Goal: Information Seeking & Learning: Learn about a topic

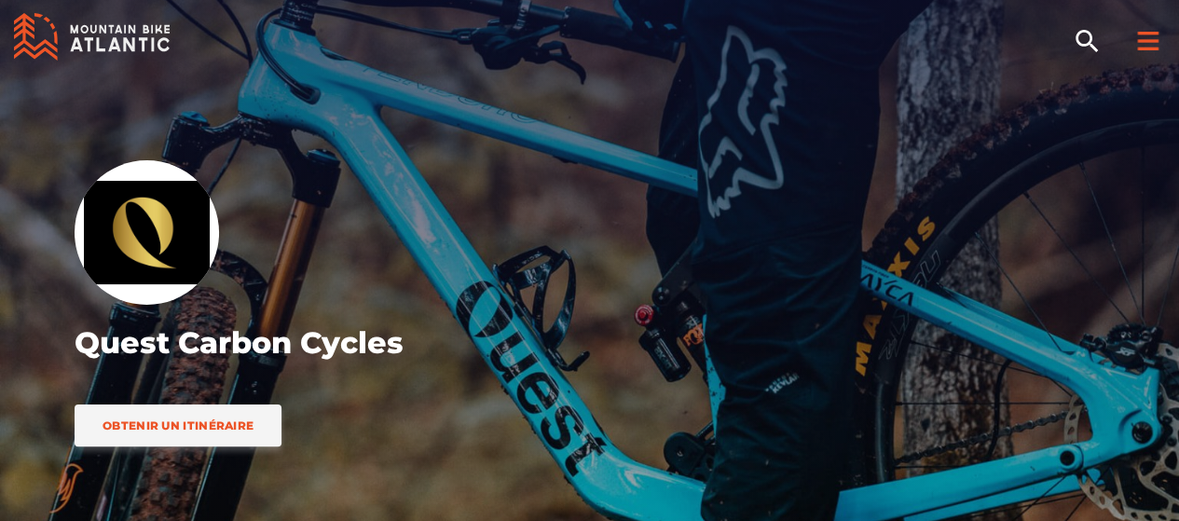
click at [1141, 56] on div at bounding box center [1147, 37] width 63 height 75
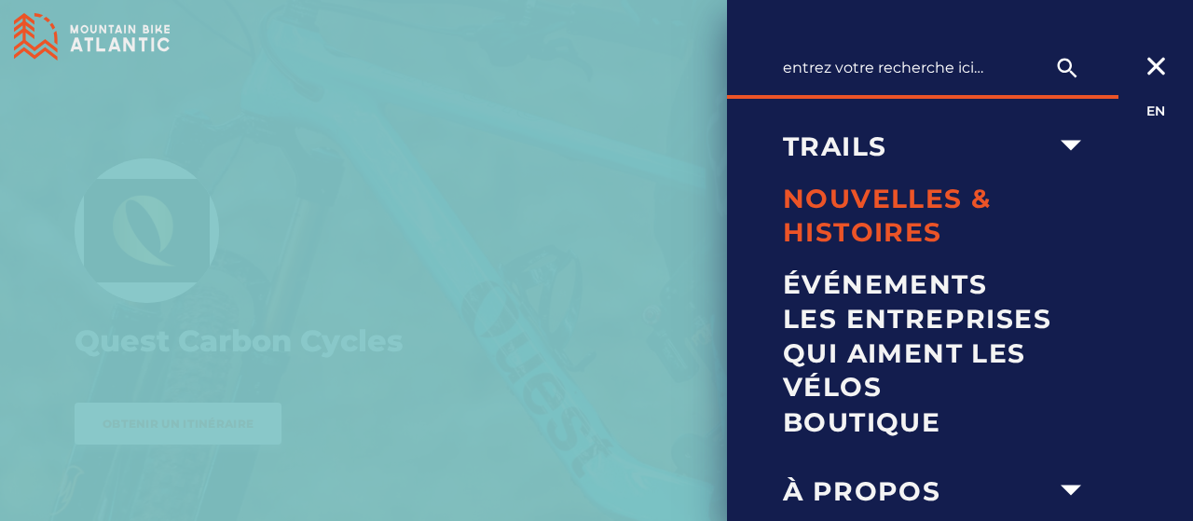
click at [944, 219] on span "Nouvelles & Histoires" at bounding box center [937, 216] width 309 height 68
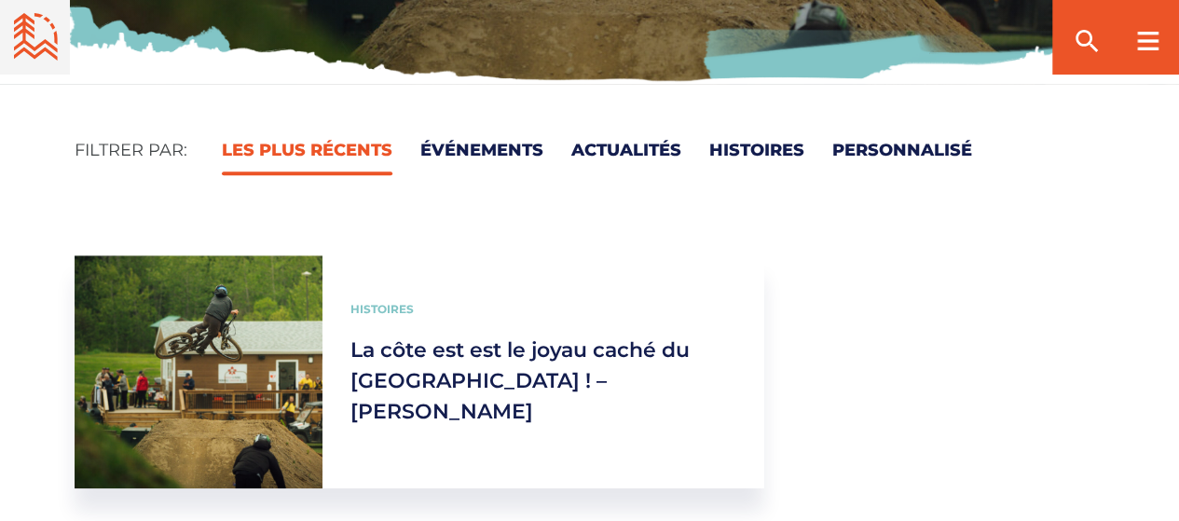
scroll to position [559, 0]
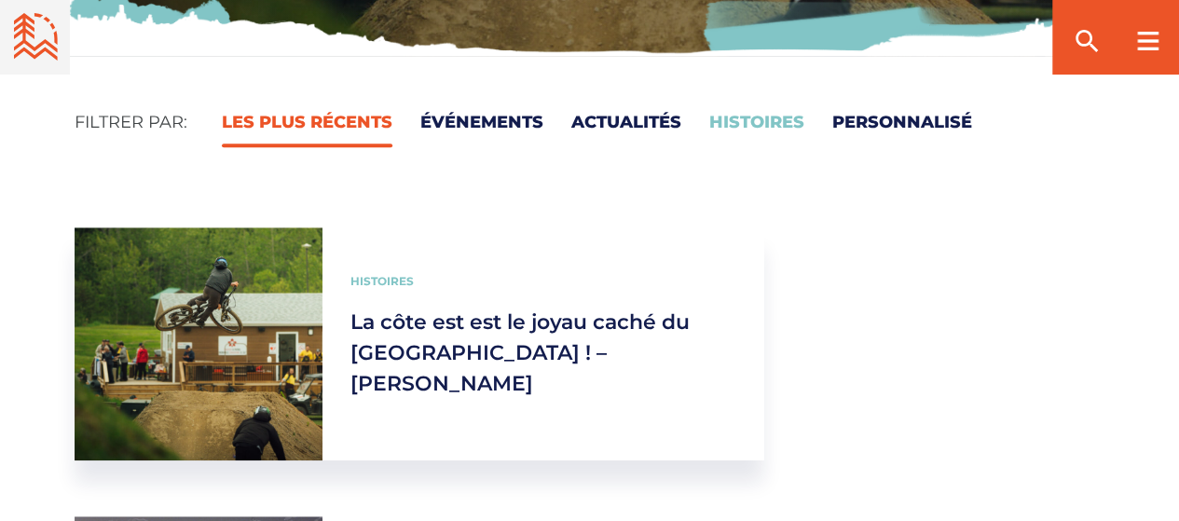
click at [740, 116] on link "Histoires" at bounding box center [756, 122] width 95 height 21
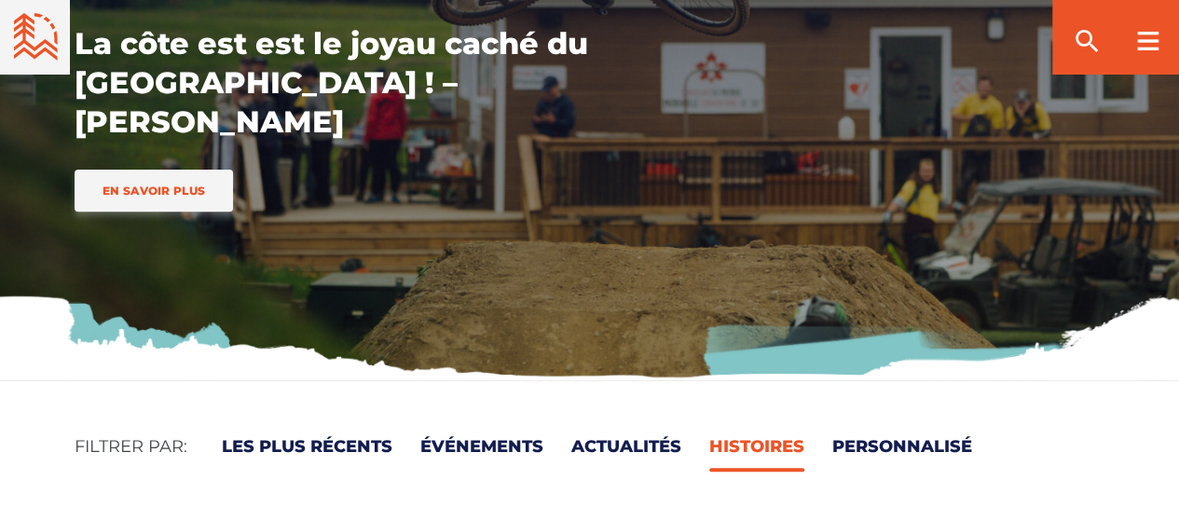
scroll to position [280, 0]
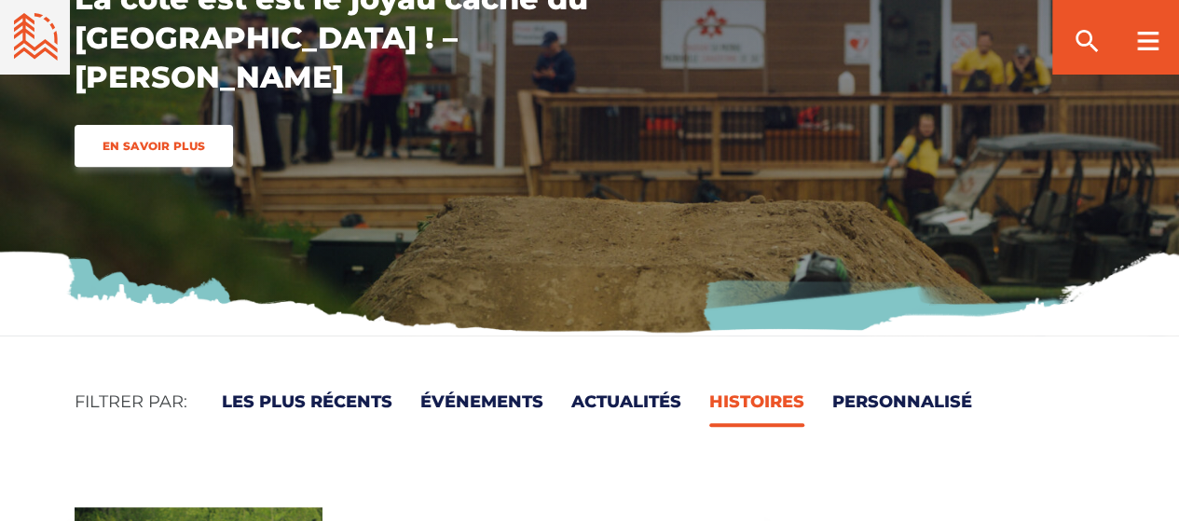
click at [171, 150] on span "En savoir plus" at bounding box center [154, 146] width 103 height 14
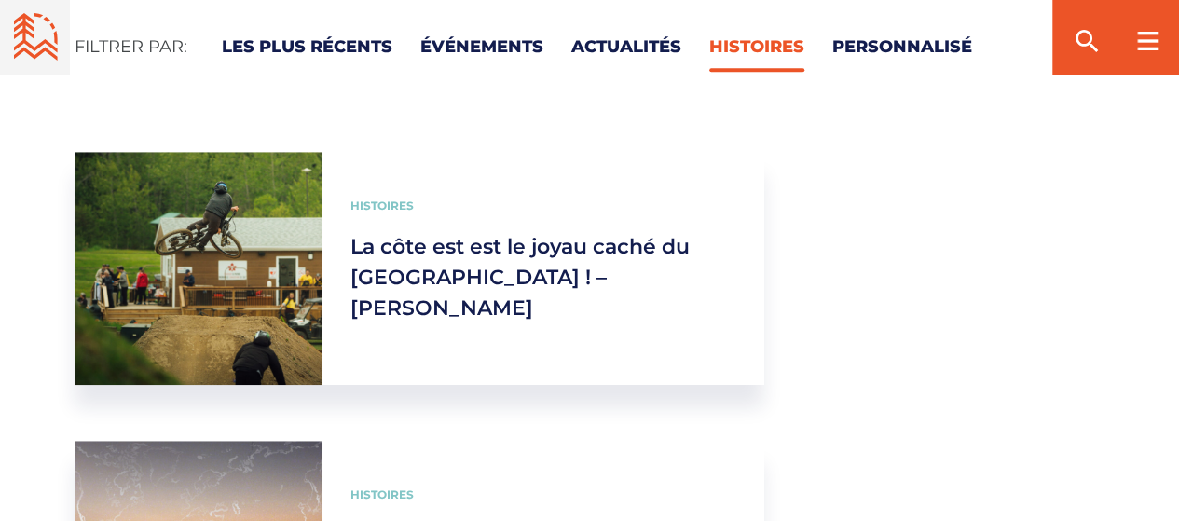
scroll to position [652, 0]
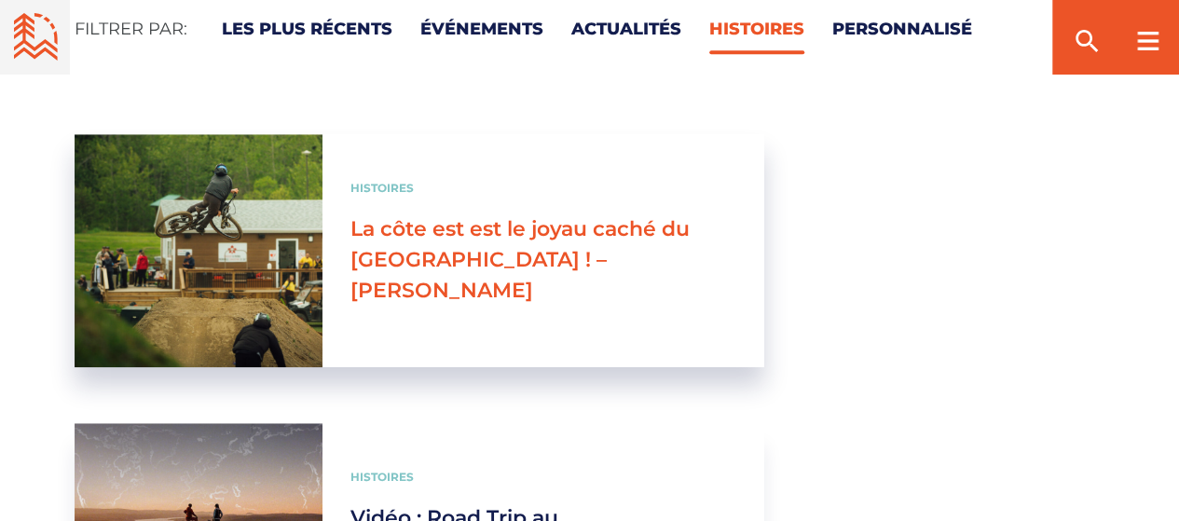
click at [434, 226] on link "La côte est est le joyau caché du [GEOGRAPHIC_DATA] ! –[PERSON_NAME]" at bounding box center [519, 259] width 339 height 87
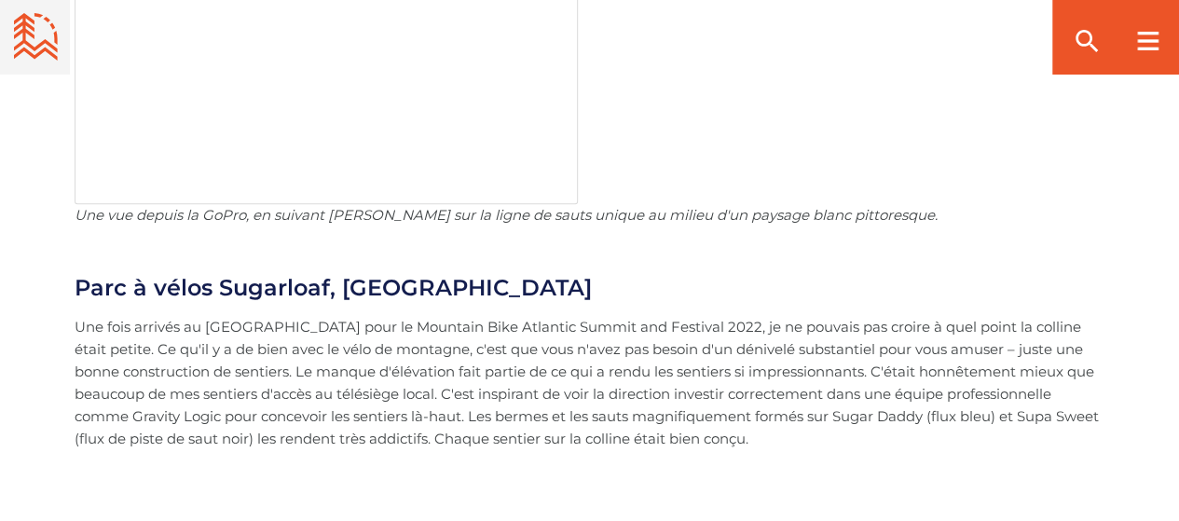
scroll to position [4007, 0]
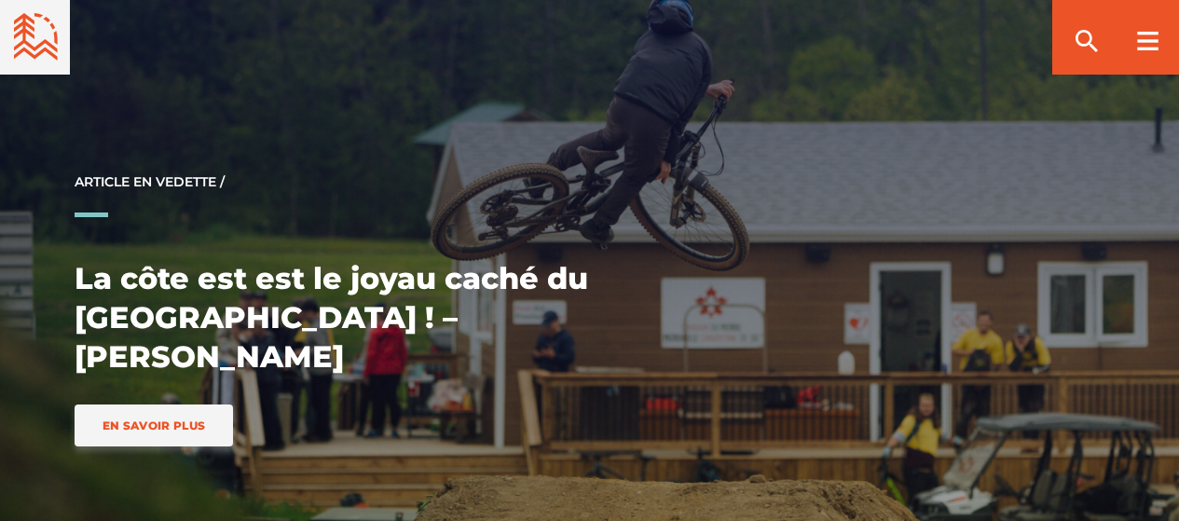
scroll to position [652, 0]
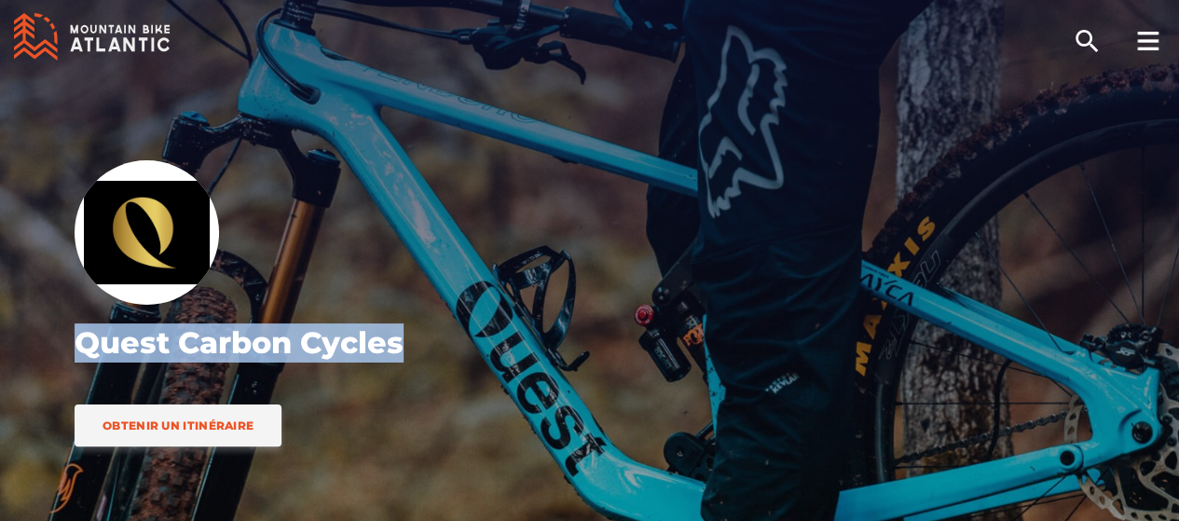
drag, startPoint x: 86, startPoint y: 349, endPoint x: 412, endPoint y: 339, distance: 326.3
click at [412, 339] on h1 "Quest Carbon Cycles" at bounding box center [382, 342] width 615 height 39
copy h1 "Quest Carbon Cycles"
